Goal: Task Accomplishment & Management: Manage account settings

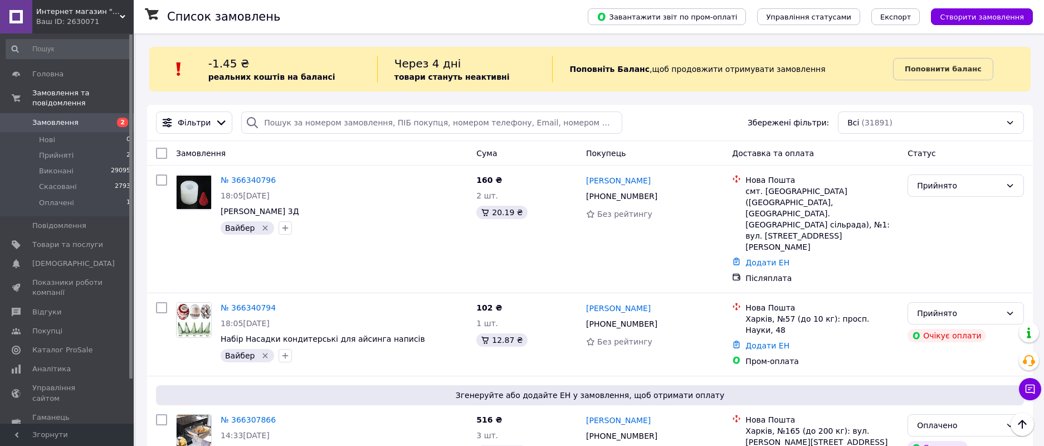
scroll to position [56, 0]
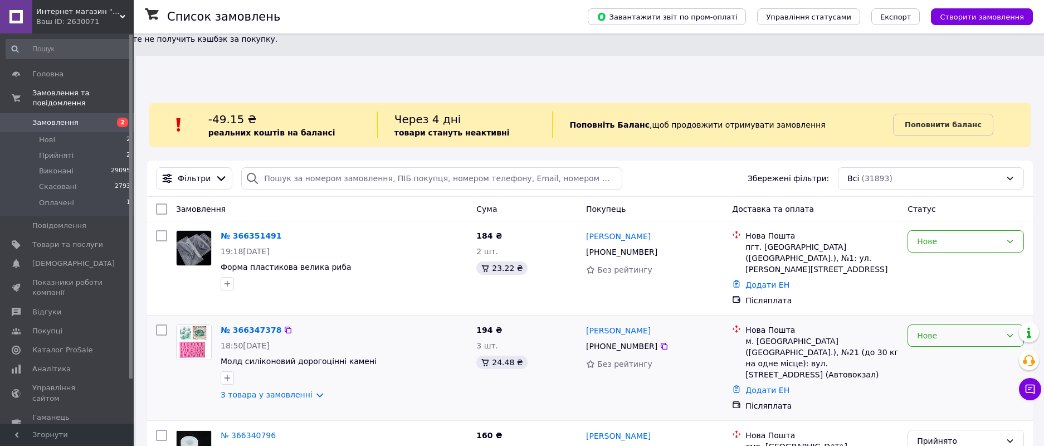
click at [1008, 331] on icon at bounding box center [1010, 335] width 9 height 9
click at [966, 289] on li "Прийнято" at bounding box center [965, 293] width 115 height 20
click at [1009, 237] on icon at bounding box center [1010, 241] width 9 height 9
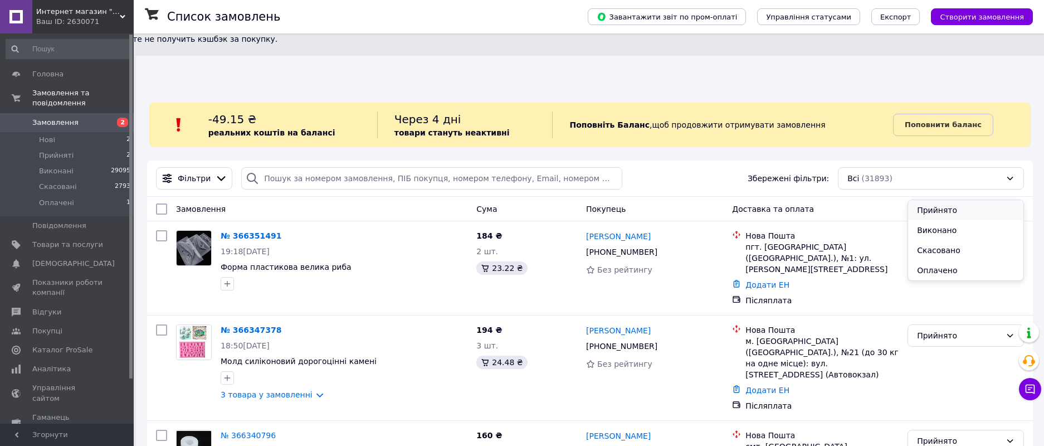
click at [955, 216] on li "Прийнято" at bounding box center [965, 210] width 115 height 20
click at [61, 198] on span "Оплачені" at bounding box center [56, 203] width 35 height 10
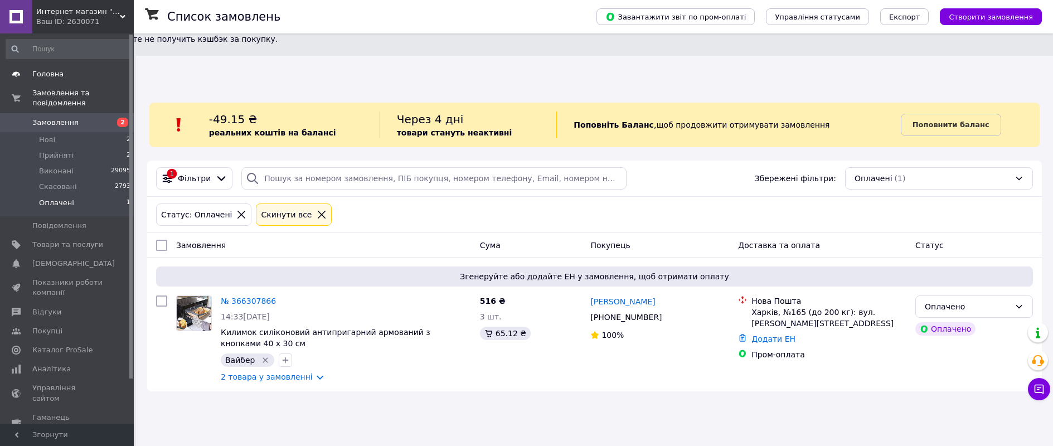
click at [50, 80] on link "Головна" at bounding box center [68, 74] width 137 height 19
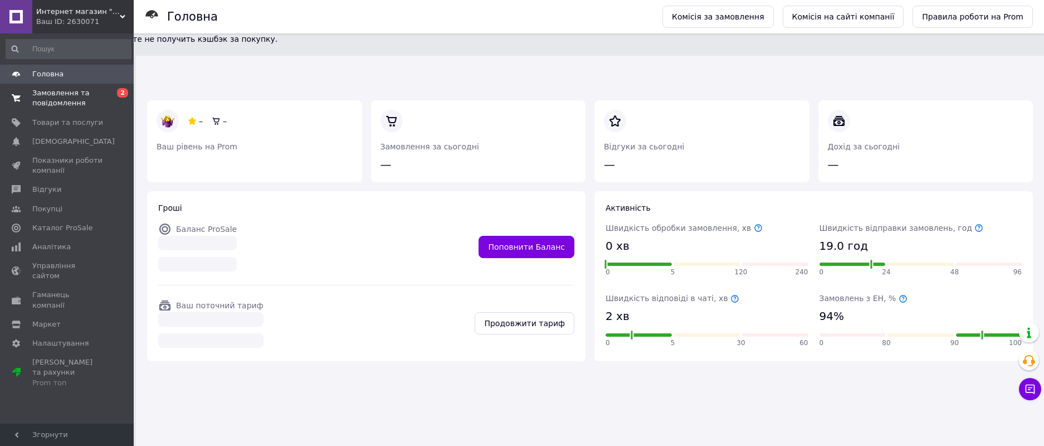
click at [55, 98] on span "Замовлення та повідомлення" at bounding box center [67, 98] width 71 height 20
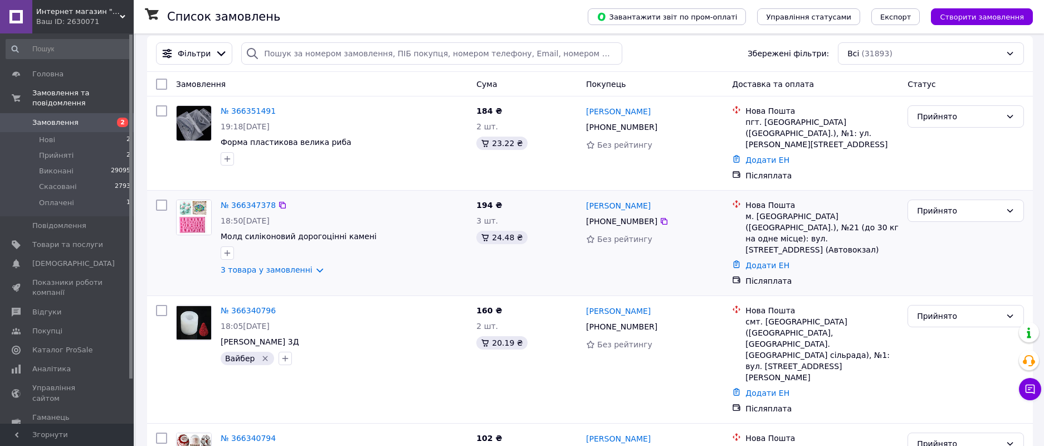
scroll to position [167, 0]
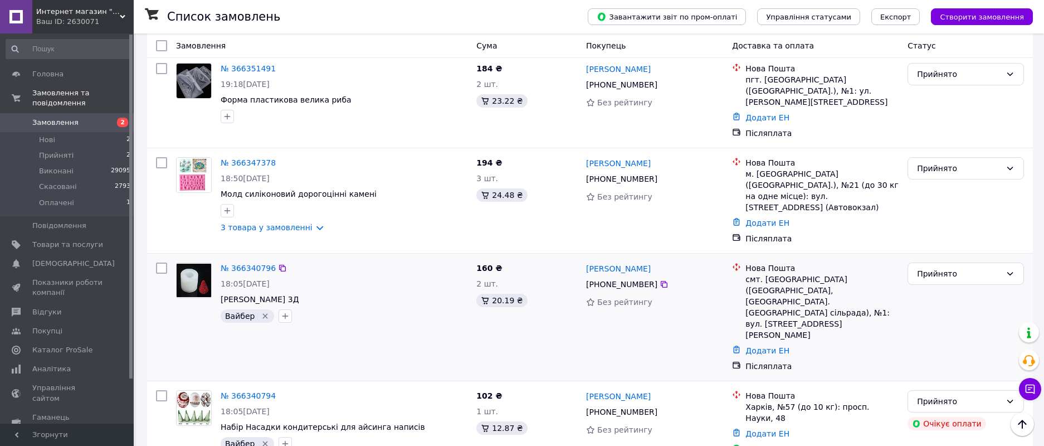
click at [381, 260] on div "№ 366340796 18:05, 12.10.2025 Молд силіконовий Полуниця 3Д Вайбер" at bounding box center [322, 317] width 300 height 118
click at [61, 198] on span "Оплачені" at bounding box center [56, 203] width 35 height 10
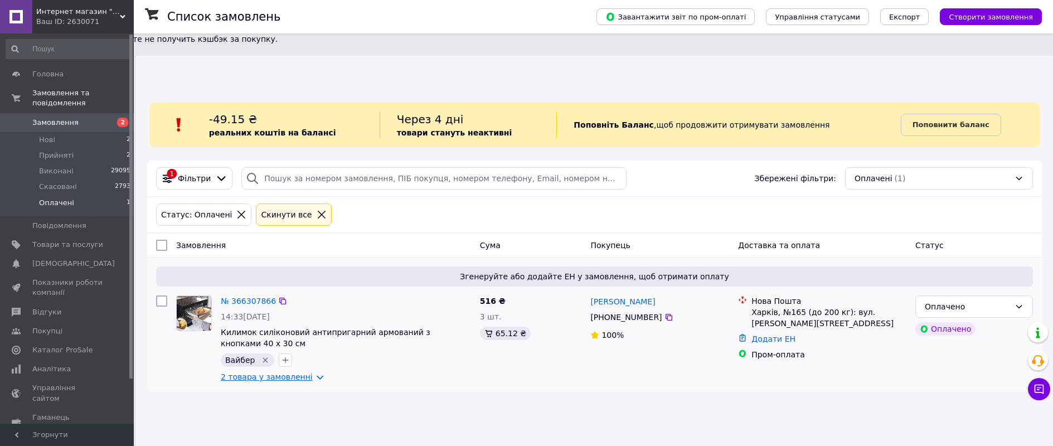
click at [309, 372] on link "2 товара у замовленні" at bounding box center [267, 376] width 92 height 9
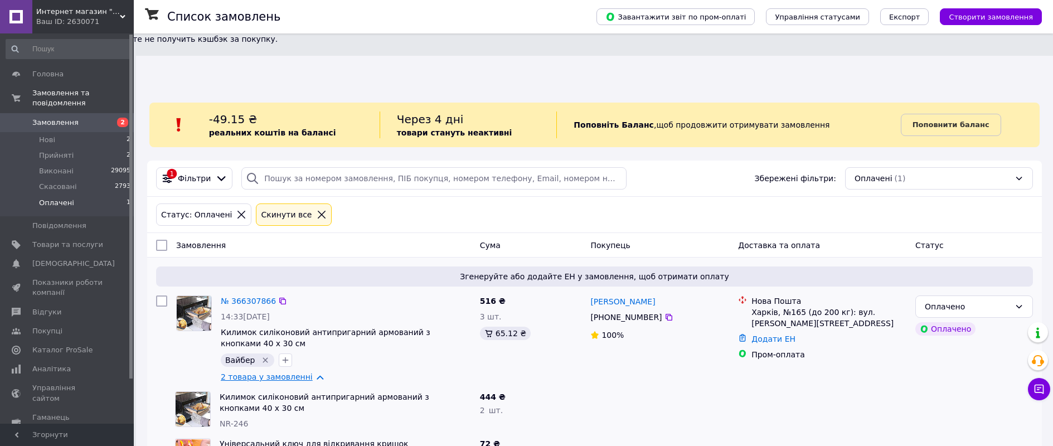
click at [309, 372] on link "2 товара у замовленні" at bounding box center [267, 376] width 92 height 9
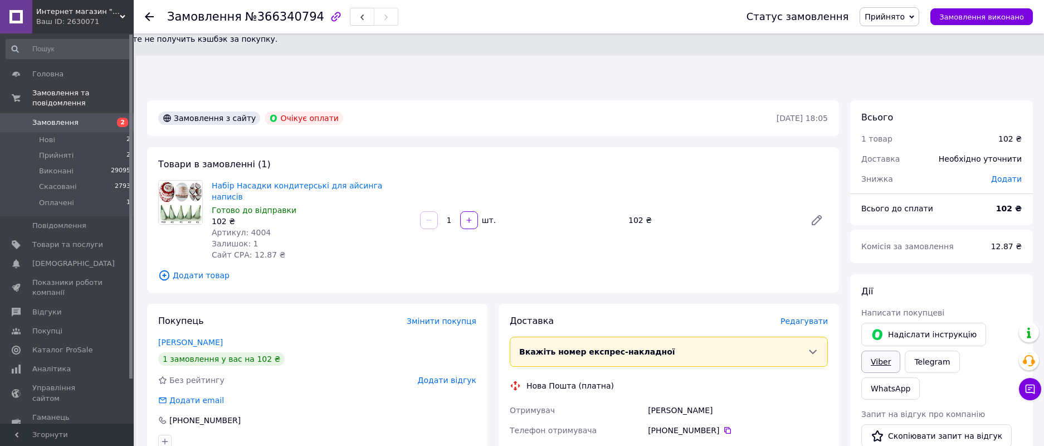
click at [901, 351] on link "Viber" at bounding box center [881, 362] width 39 height 22
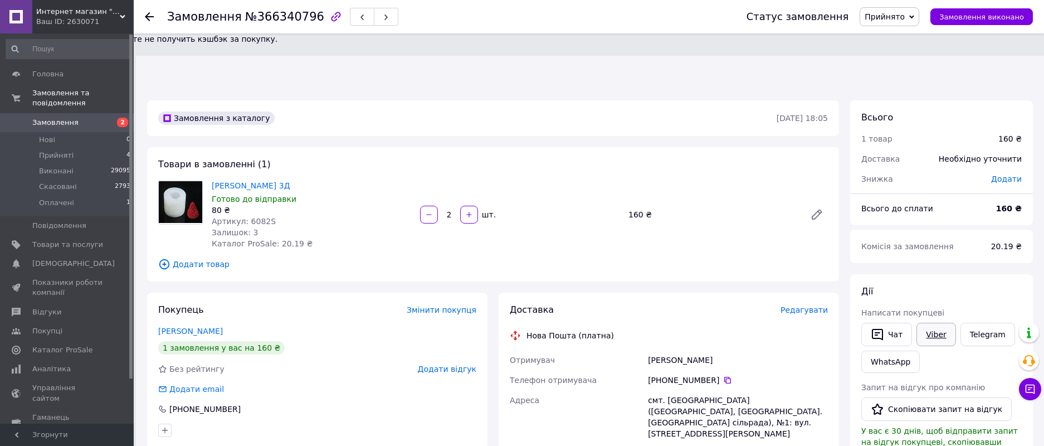
click at [942, 323] on link "Viber" at bounding box center [936, 334] width 39 height 23
click at [201, 327] on link "[PERSON_NAME]" at bounding box center [190, 331] width 65 height 9
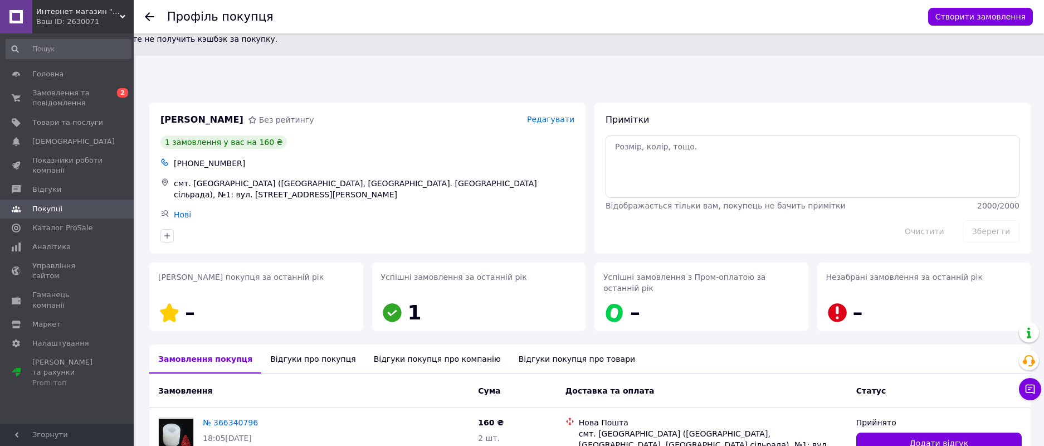
click at [381, 344] on div "Відгуки покупця про компанію" at bounding box center [437, 358] width 145 height 29
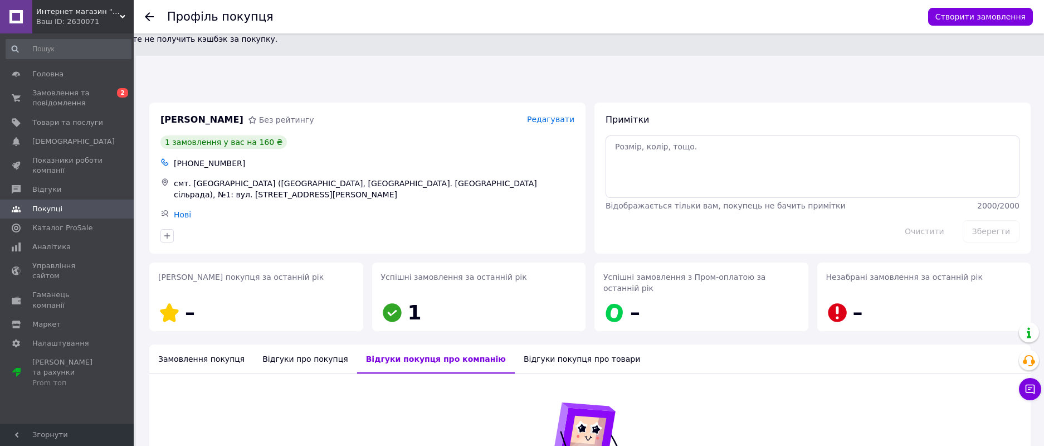
click at [301, 344] on div "Відгуки про покупця" at bounding box center [305, 358] width 103 height 29
